Goal: Task Accomplishment & Management: Complete application form

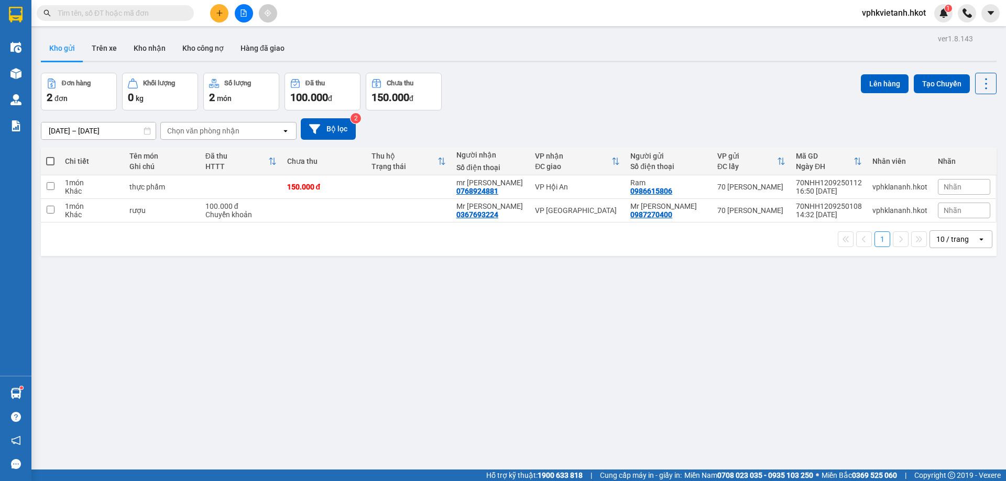
click at [214, 15] on button at bounding box center [219, 13] width 18 height 18
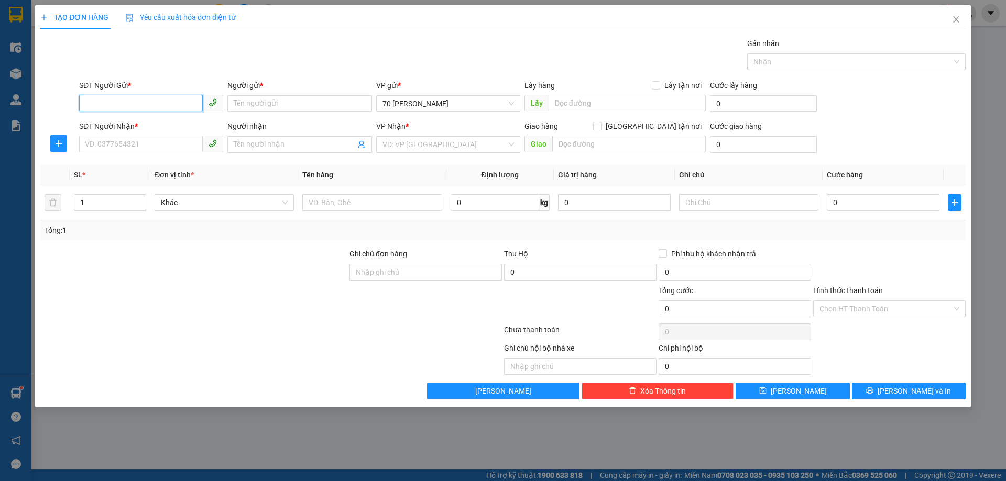
click at [148, 103] on input "SĐT Người Gửi *" at bounding box center [141, 103] width 124 height 17
type input "0934572809"
click at [316, 98] on input "Người gửi *" at bounding box center [299, 103] width 144 height 17
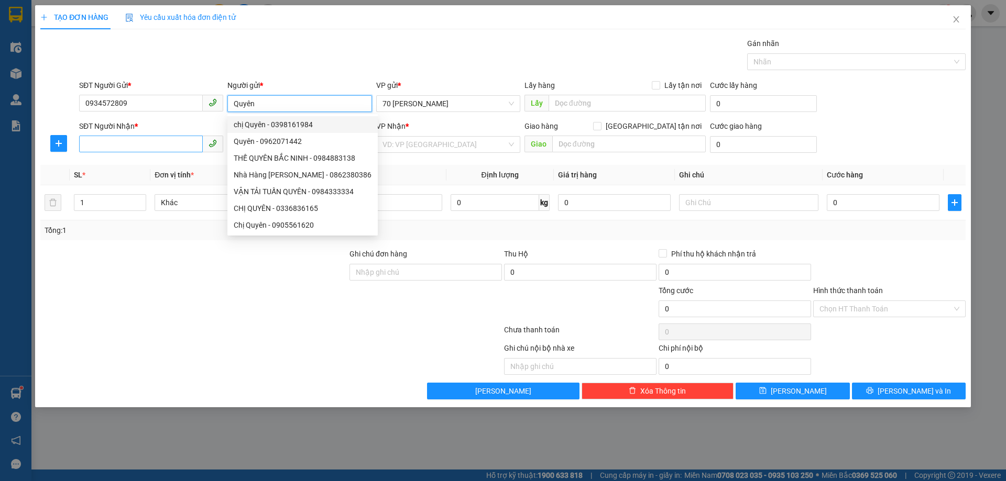
type input "Quyên"
click at [101, 139] on input "SĐT Người Nhận *" at bounding box center [141, 144] width 124 height 17
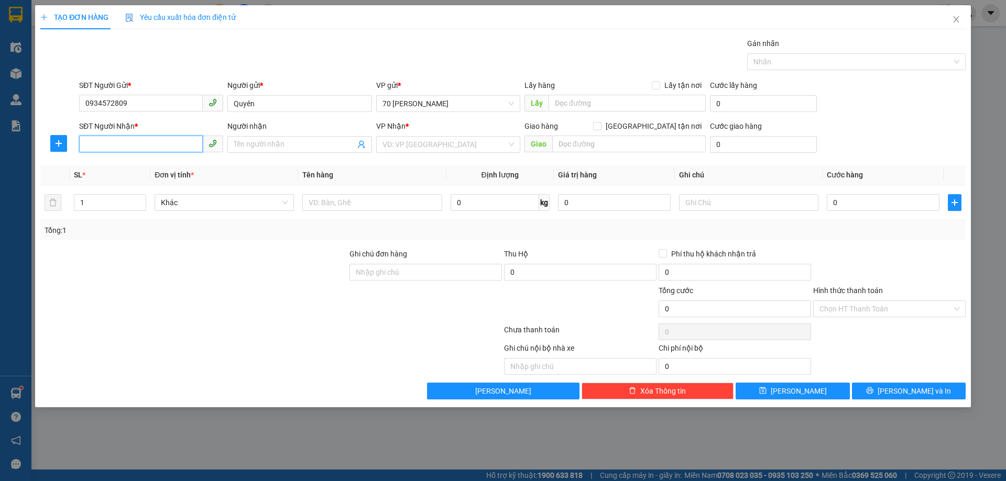
click at [115, 148] on input "SĐT Người Nhận *" at bounding box center [141, 144] width 124 height 17
type input "0896330402"
click at [266, 137] on span at bounding box center [299, 144] width 144 height 17
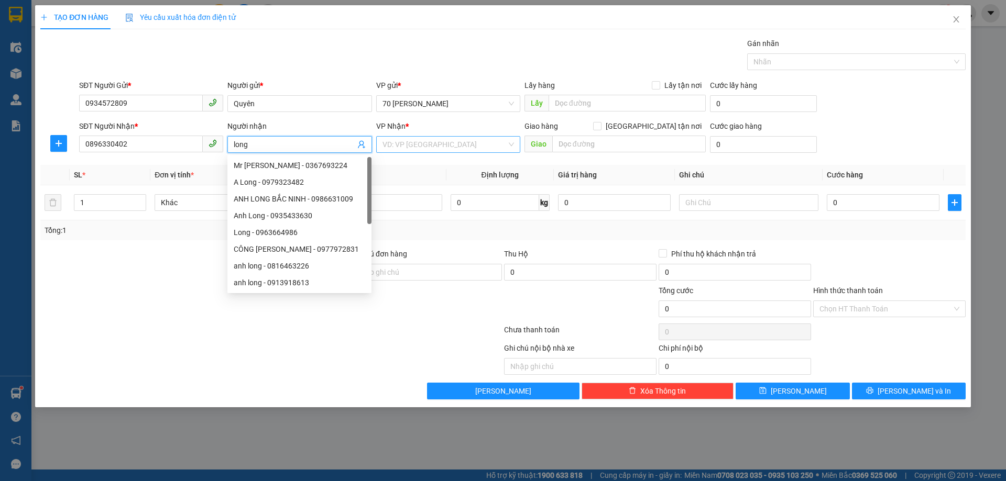
type input "long"
click at [439, 145] on input "search" at bounding box center [444, 145] width 124 height 16
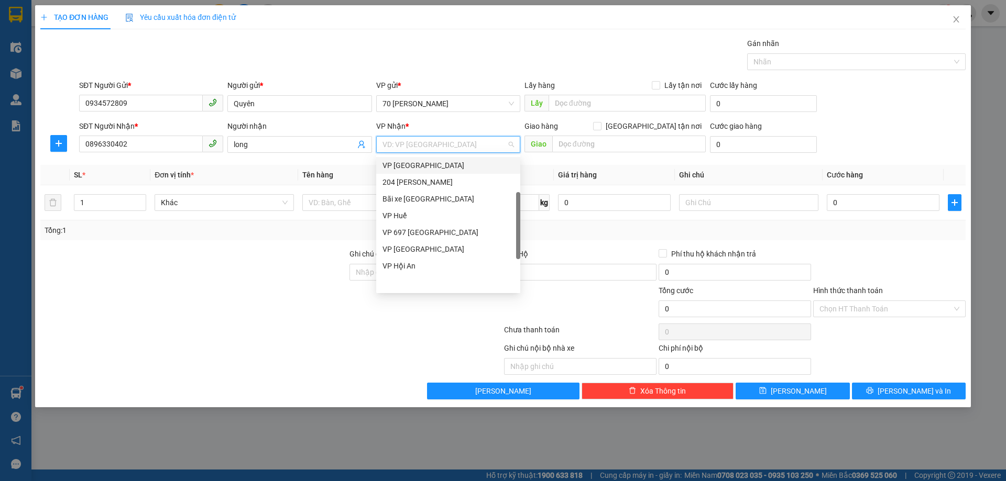
scroll to position [101, 0]
click at [410, 217] on div "VP Huế" at bounding box center [447, 216] width 131 height 12
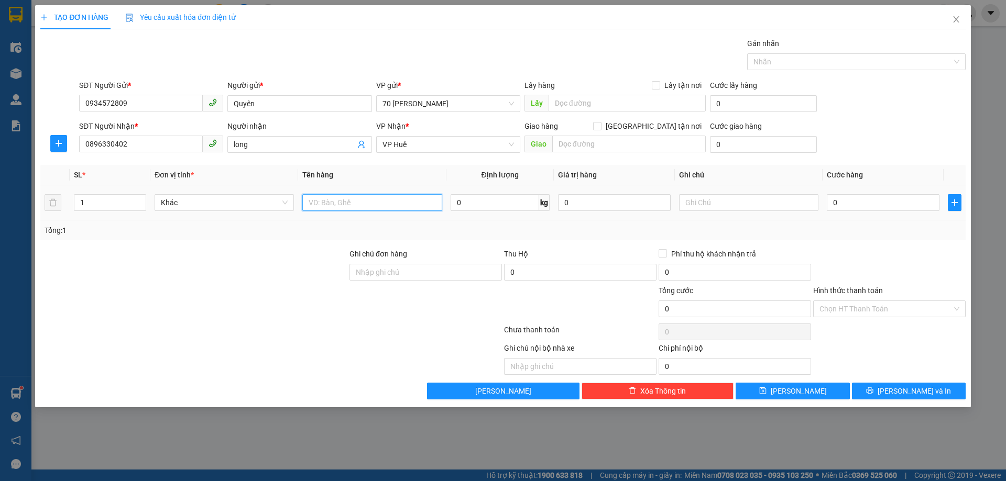
click at [400, 198] on input "text" at bounding box center [371, 202] width 139 height 17
type input "bánh"
click at [853, 203] on input "0" at bounding box center [882, 202] width 113 height 17
type input "2"
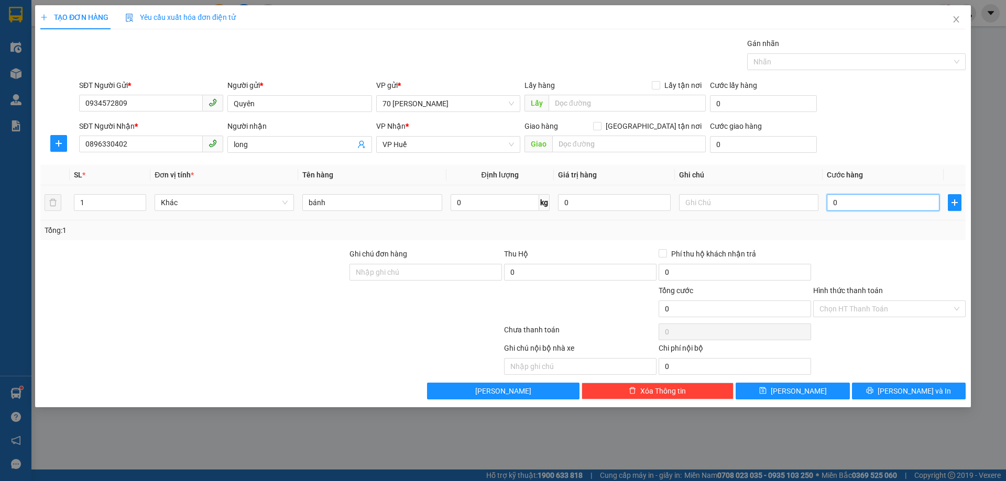
type input "2"
type input "0"
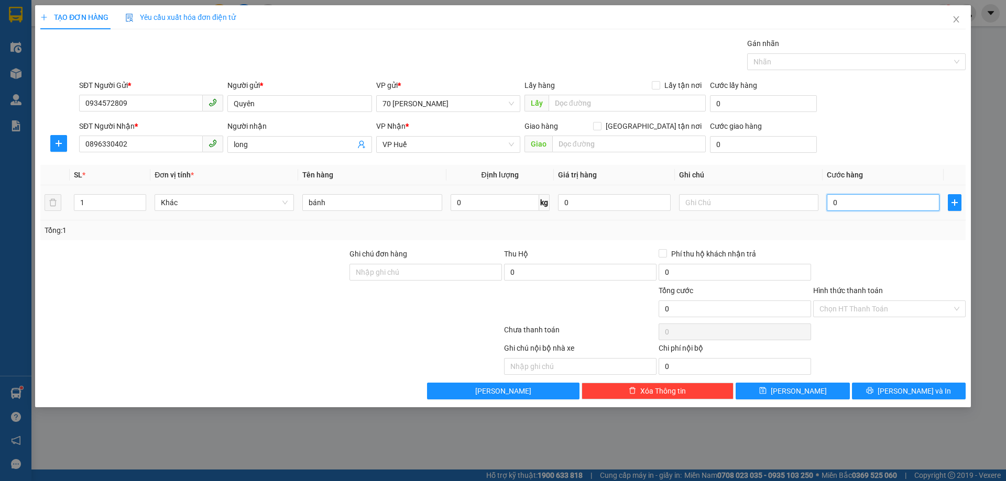
type input "05"
type input "5"
type input "050"
type input "50"
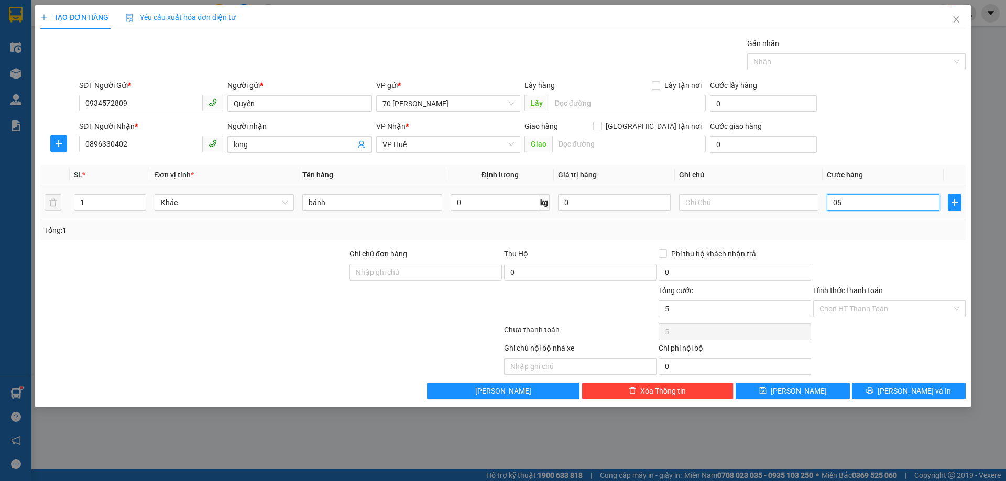
type input "50"
type input "0.500"
type input "500"
type input "050"
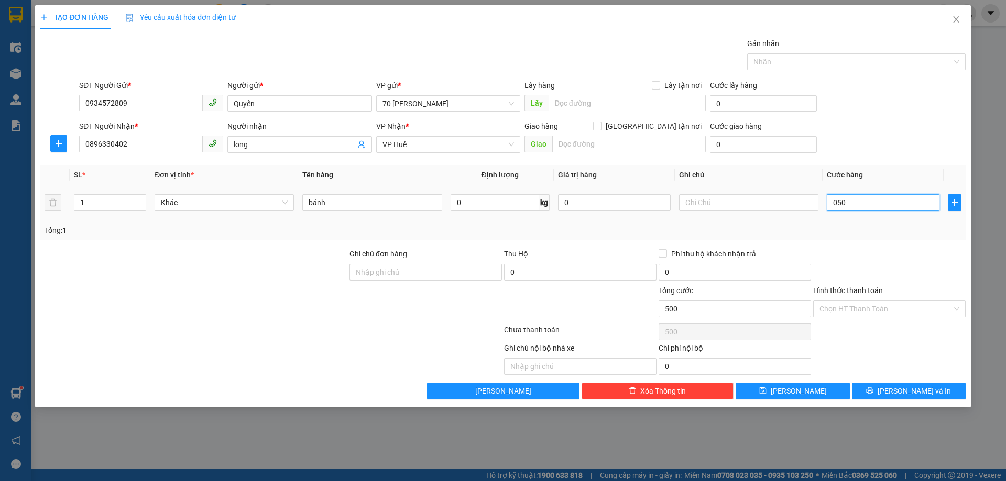
type input "50"
type input "05"
type input "5"
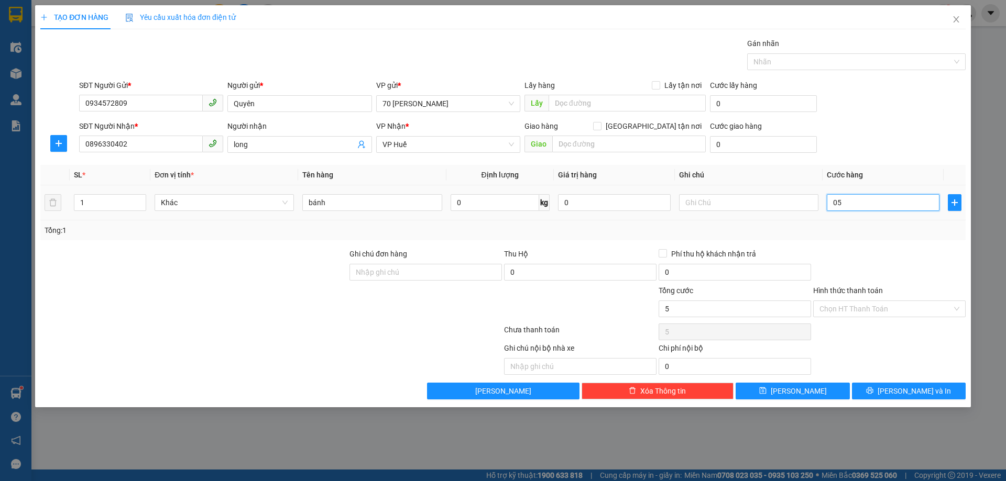
type input "0"
type input "05"
type input "5"
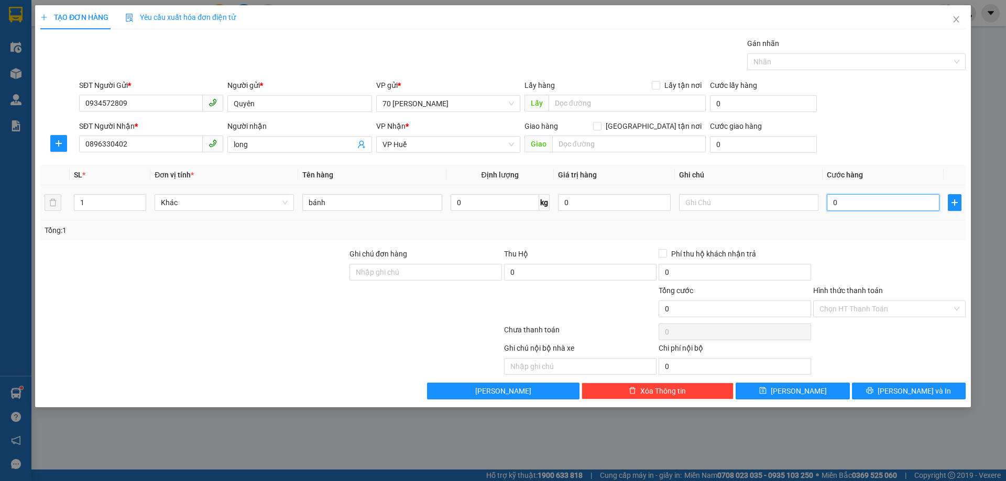
type input "5"
type input "50"
type input "500"
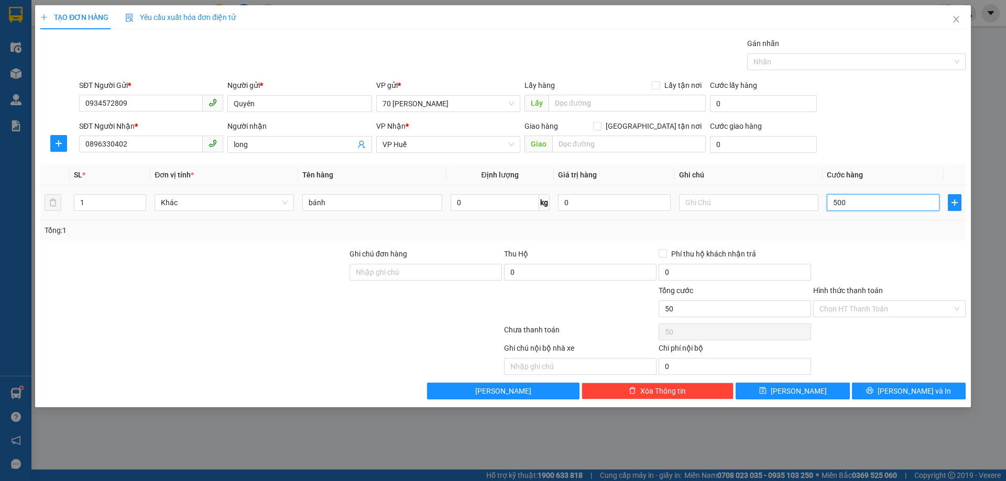
type input "500"
type input "5.000"
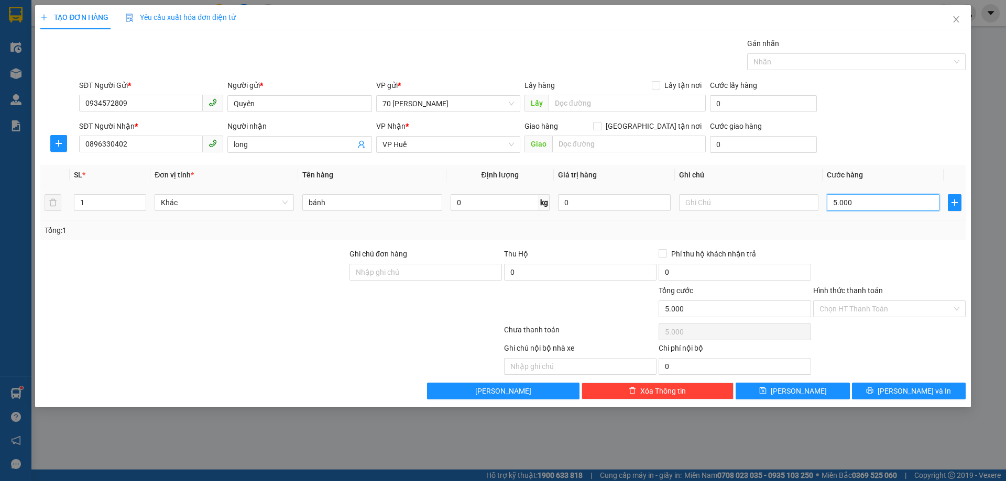
type input "50.000"
click at [862, 306] on input "Hình thức thanh toán" at bounding box center [885, 309] width 132 height 16
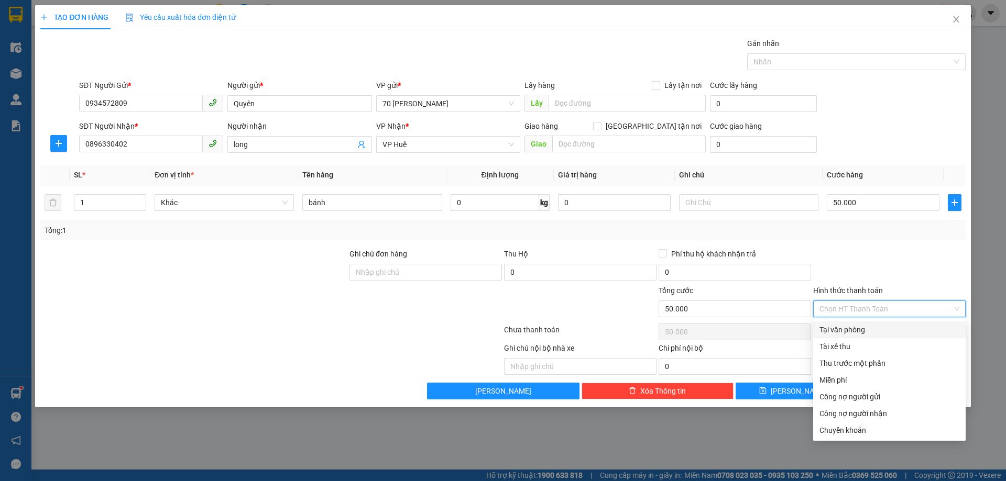
click at [858, 324] on div "Tại văn phòng" at bounding box center [889, 330] width 140 height 12
type input "0"
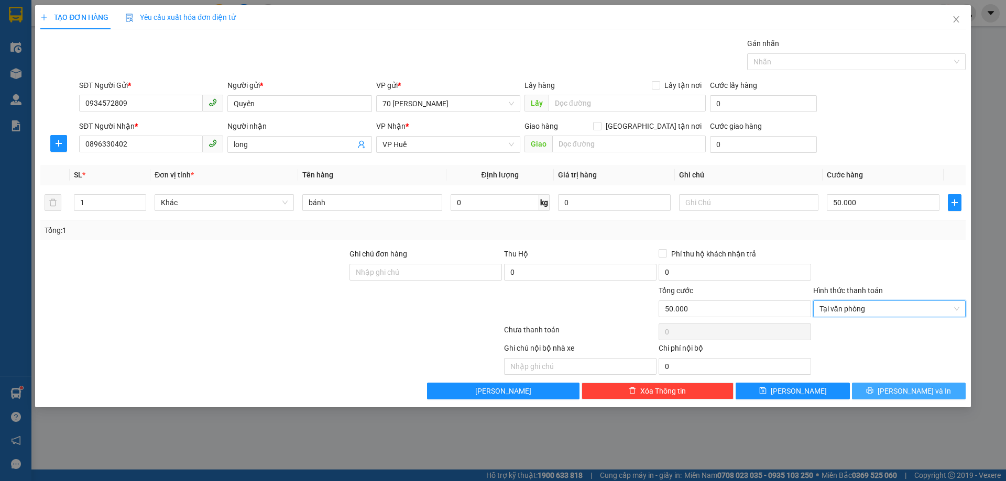
click at [900, 385] on span "[PERSON_NAME] và In" at bounding box center [913, 391] width 73 height 12
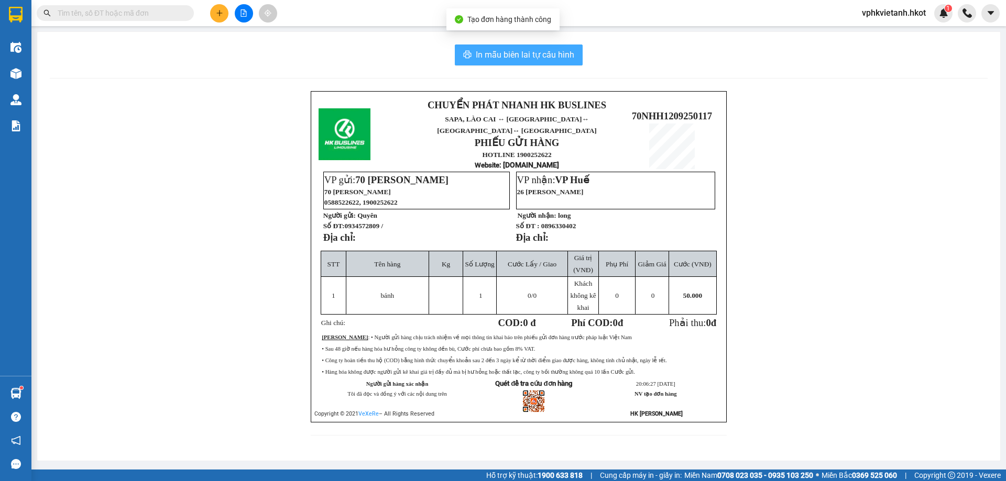
click at [535, 50] on span "In mẫu biên lai tự cấu hình" at bounding box center [525, 54] width 98 height 13
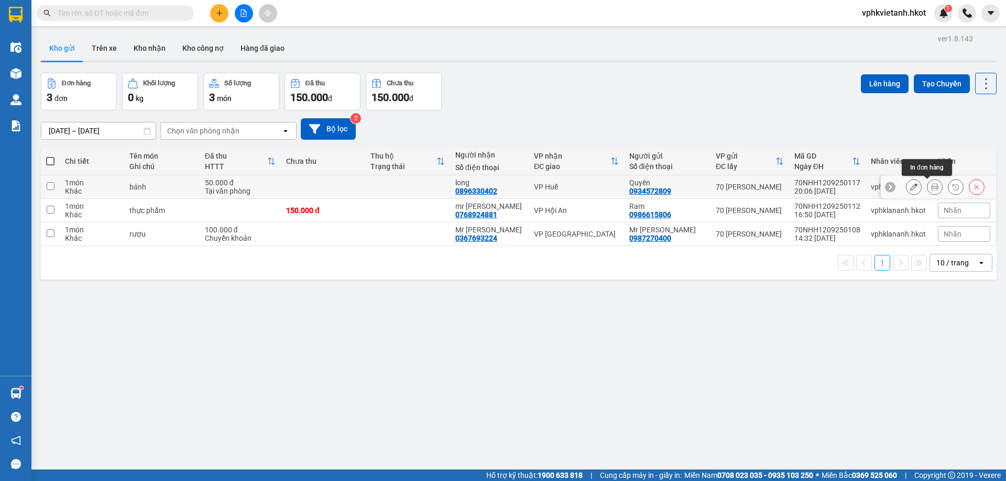
click at [931, 189] on icon at bounding box center [934, 186] width 7 height 7
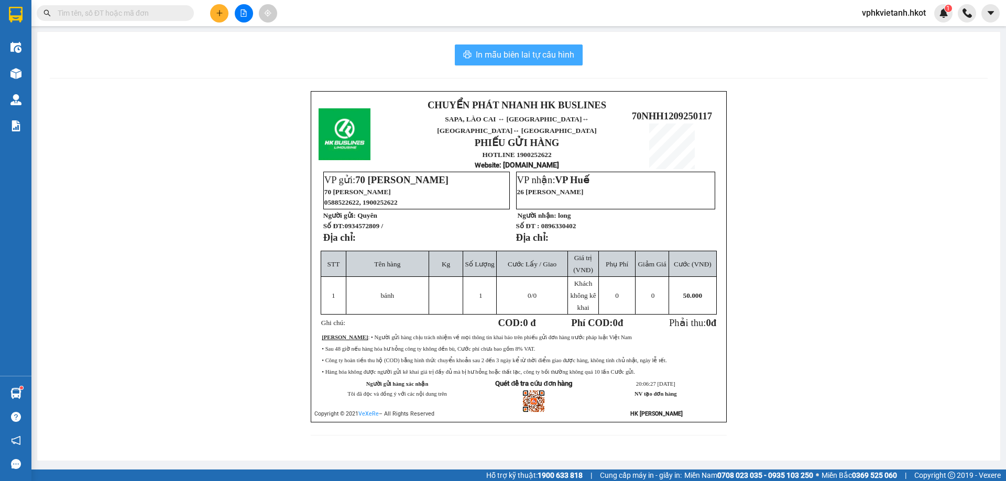
drag, startPoint x: 487, startPoint y: 59, endPoint x: 492, endPoint y: 59, distance: 5.8
click at [487, 59] on span "In mẫu biên lai tự cấu hình" at bounding box center [525, 54] width 98 height 13
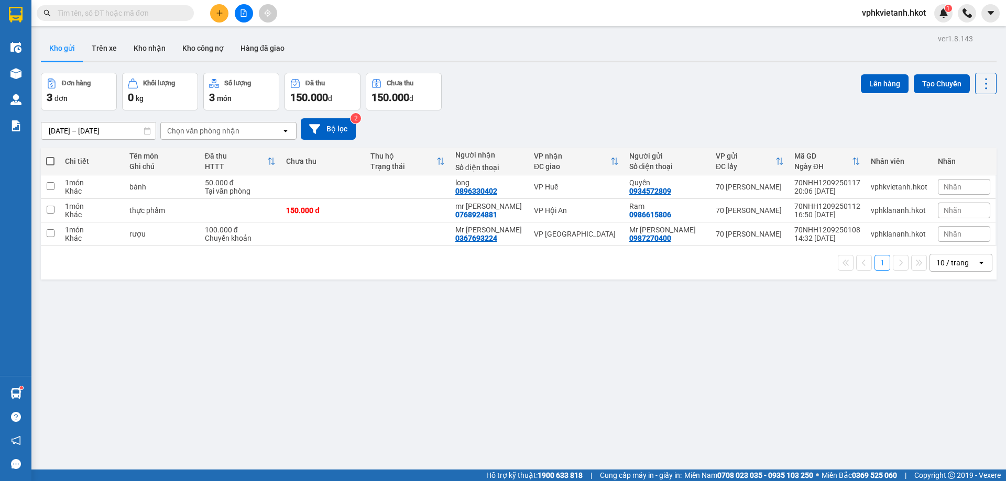
click at [212, 18] on button at bounding box center [219, 13] width 18 height 18
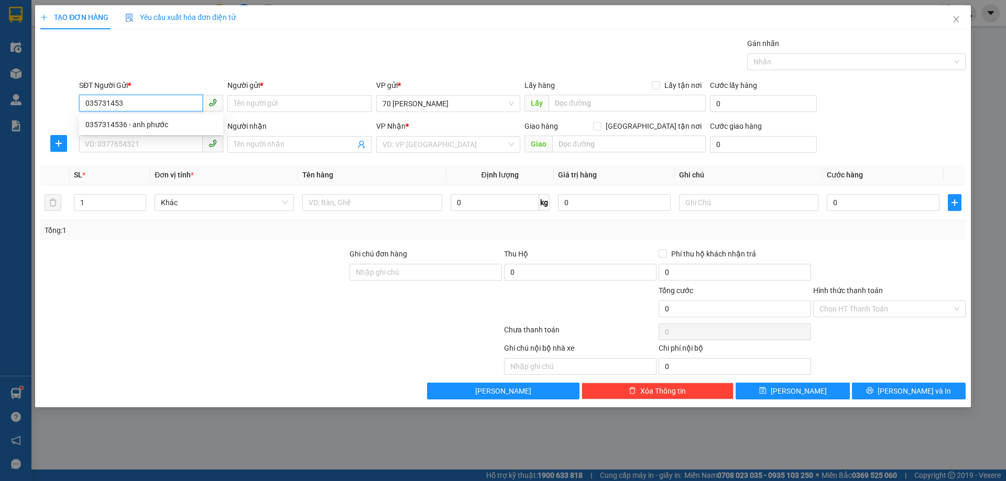
type input "0357314536"
click at [153, 126] on div "0357314536 - anh phước" at bounding box center [150, 125] width 131 height 12
type input "anh phước"
type input "0357314536"
click at [138, 148] on input "SĐT Người Nhận *" at bounding box center [141, 144] width 124 height 17
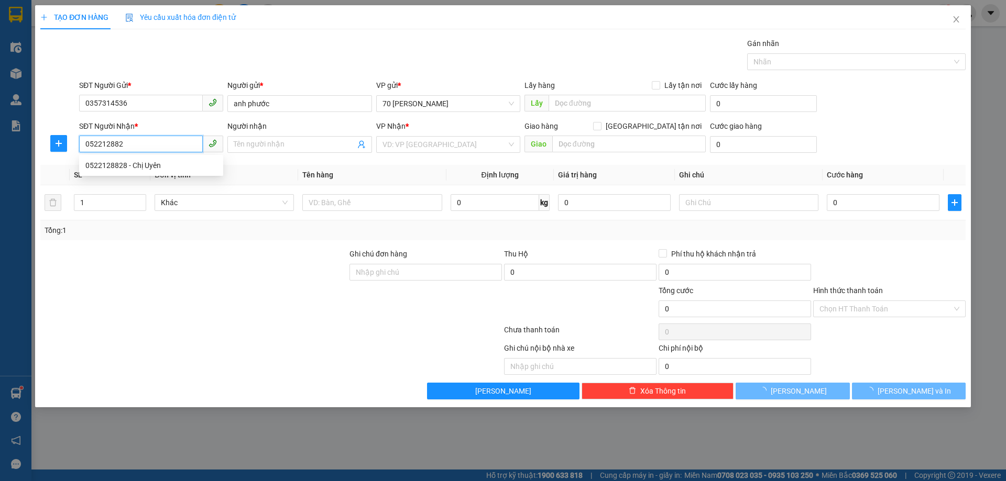
type input "0522128828"
click at [146, 164] on div "0522128828 - Chị Uyên" at bounding box center [150, 166] width 131 height 12
type input "Chị Uyên"
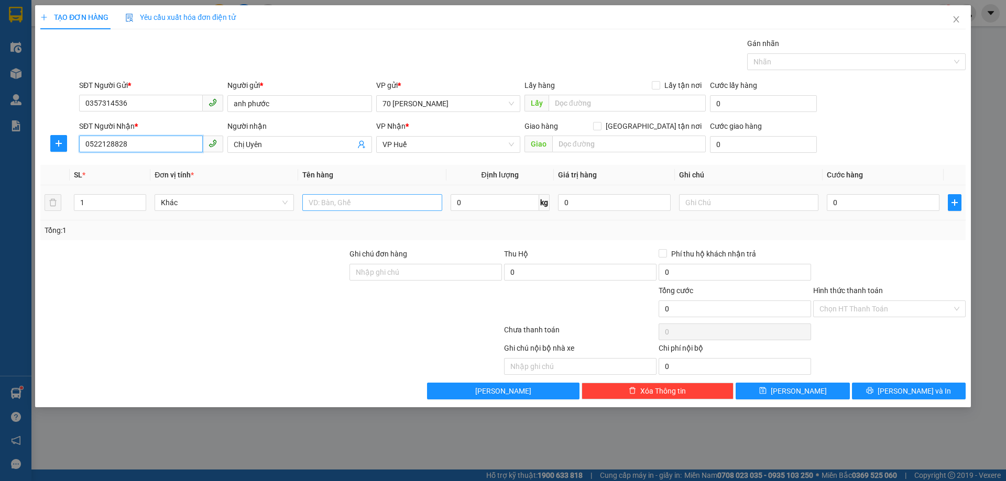
type input "0522128828"
click at [379, 206] on input "text" at bounding box center [371, 202] width 139 height 17
type input "bánh"
click at [834, 201] on input "0" at bounding box center [882, 202] width 113 height 17
type input "7"
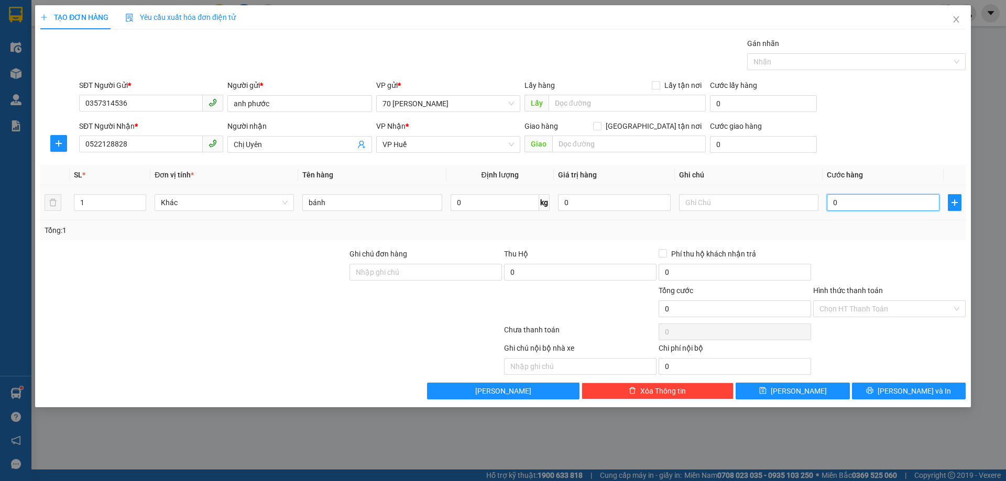
type input "7"
type input "70"
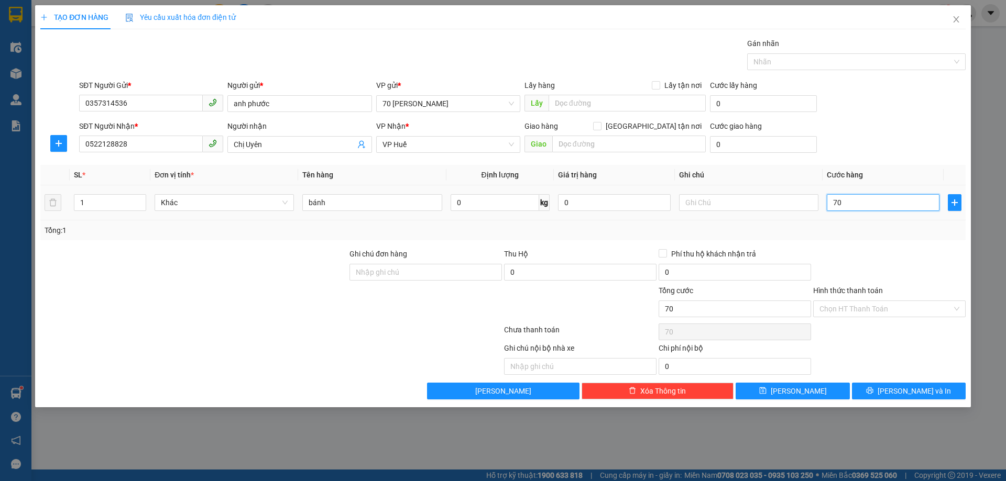
type input "700"
type input "7.000"
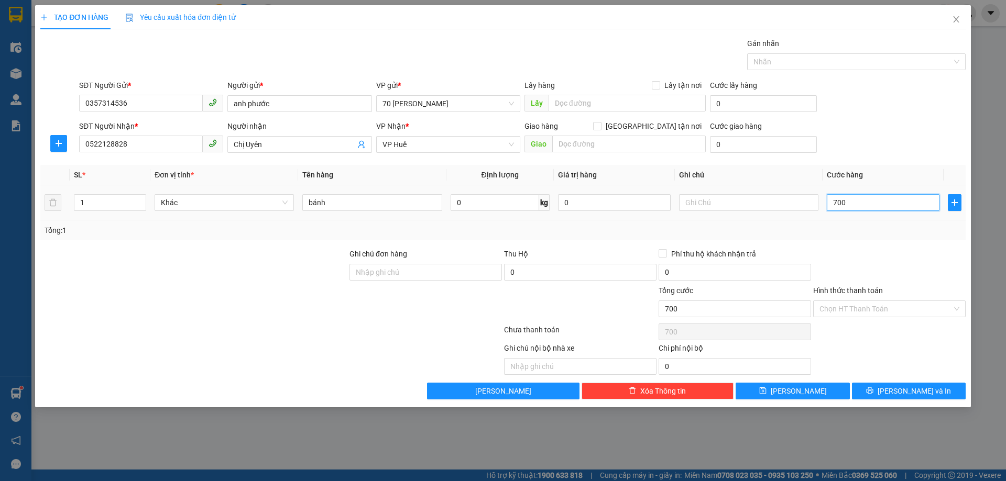
type input "7.000"
type input "70.000"
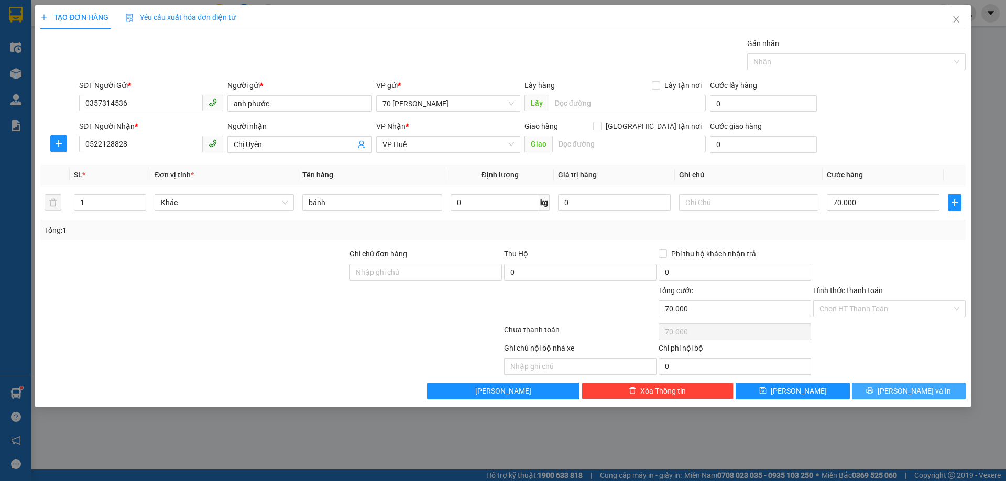
click at [937, 399] on button "[PERSON_NAME] và In" at bounding box center [909, 391] width 114 height 17
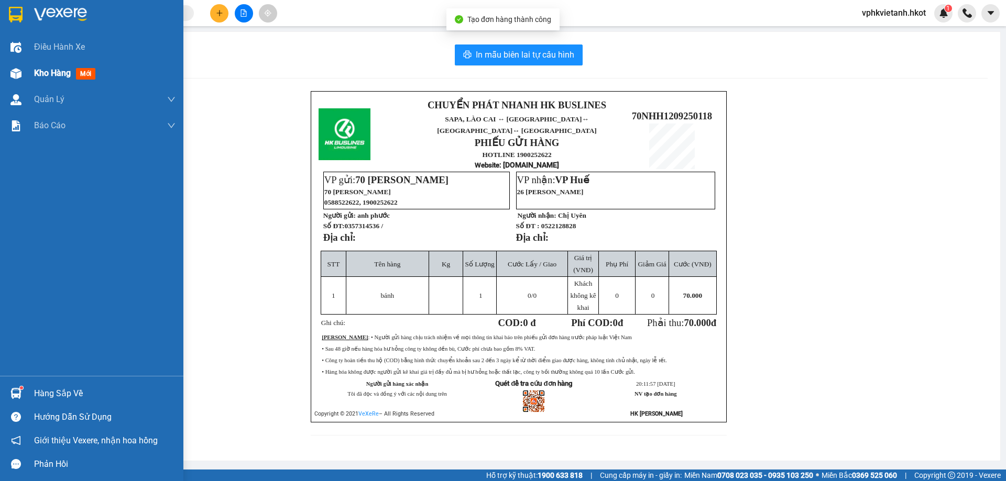
click at [48, 68] on span "Kho hàng" at bounding box center [52, 73] width 37 height 10
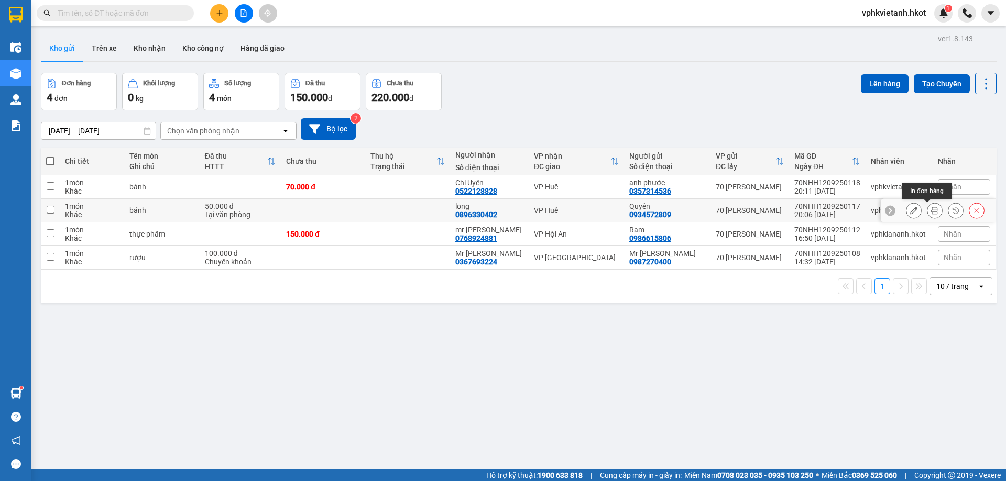
click at [931, 208] on icon at bounding box center [934, 210] width 7 height 7
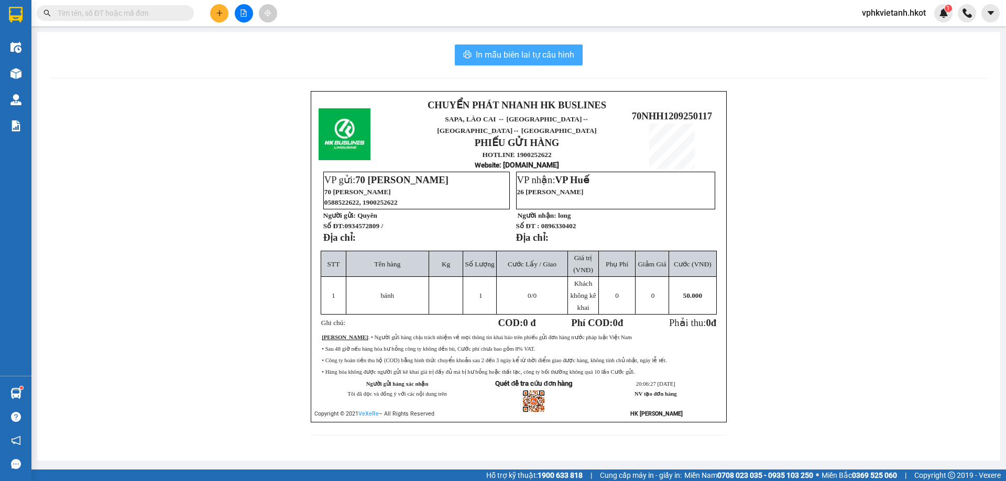
click at [533, 61] on span "In mẫu biên lai tự cấu hình" at bounding box center [525, 54] width 98 height 13
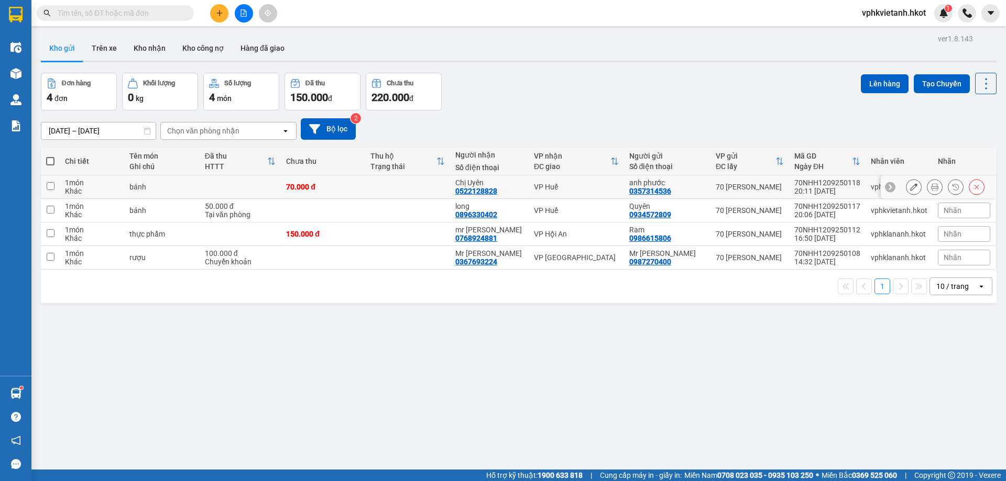
click at [931, 190] on icon at bounding box center [934, 186] width 7 height 7
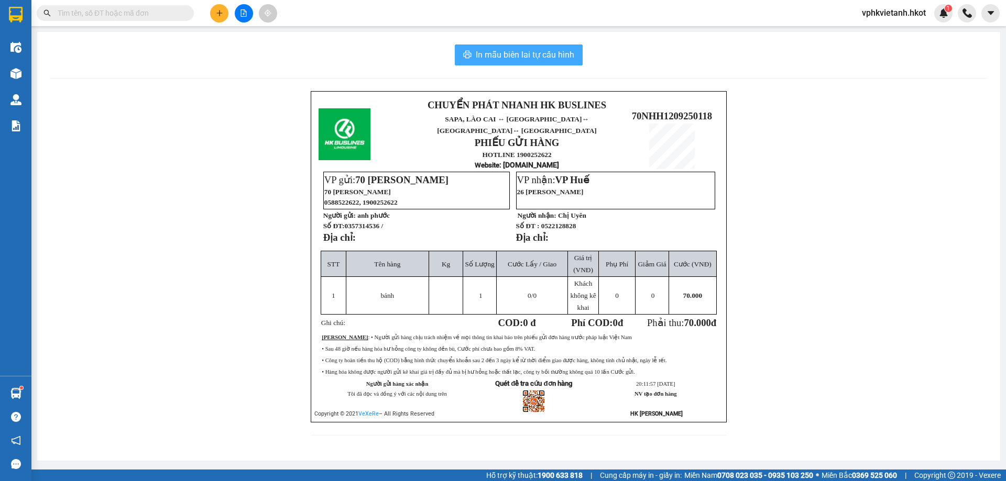
click at [513, 53] on span "In mẫu biên lai tự cấu hình" at bounding box center [525, 54] width 98 height 13
